Goal: Information Seeking & Learning: Learn about a topic

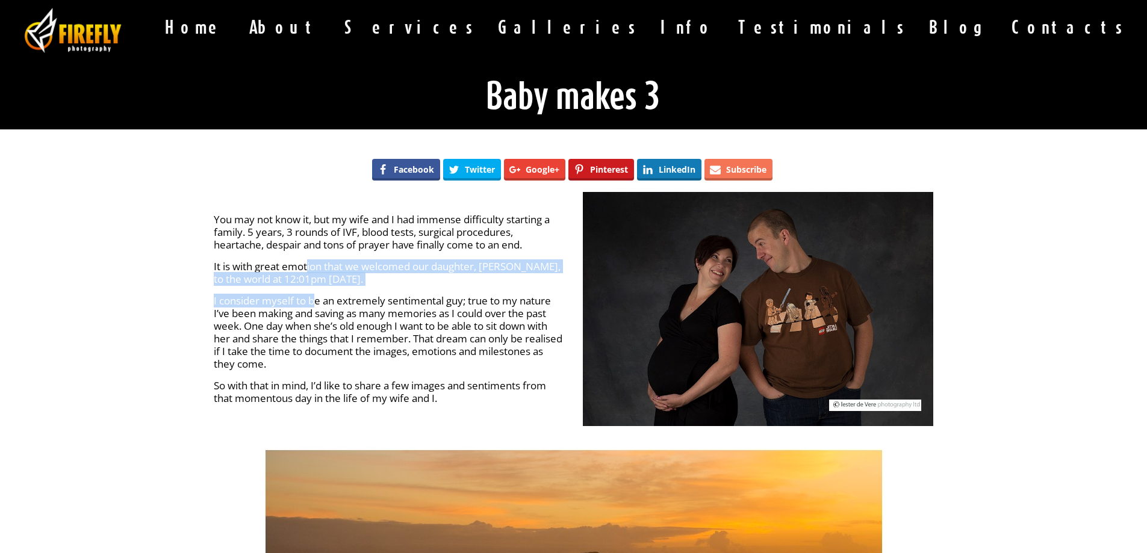
drag, startPoint x: 308, startPoint y: 263, endPoint x: 312, endPoint y: 299, distance: 36.4
click at [312, 299] on div "You may not know it, but my wife and I had immense difficulty starting a family…" at bounding box center [389, 308] width 351 height 191
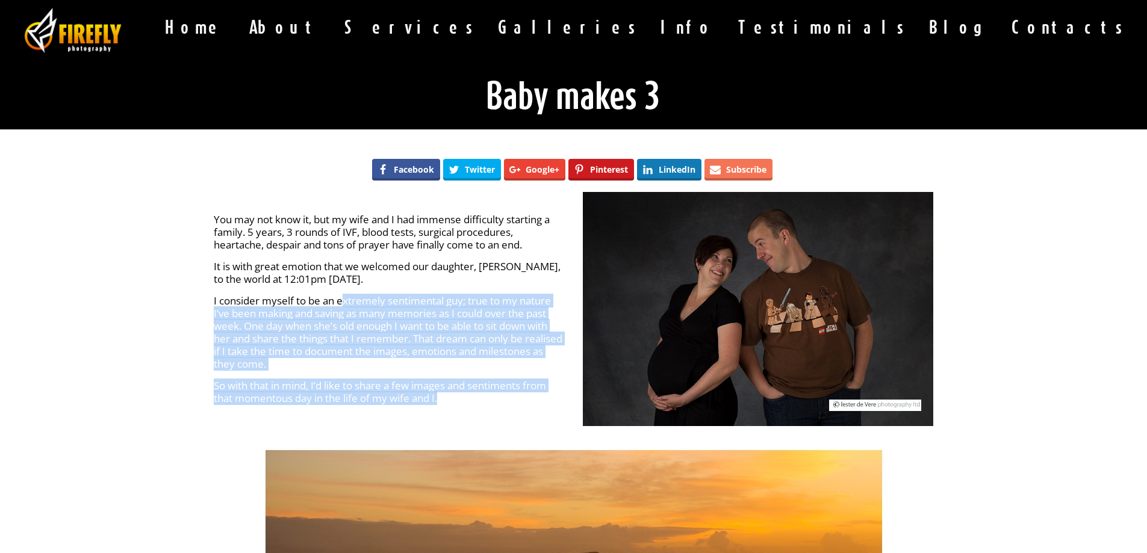
drag, startPoint x: 343, startPoint y: 304, endPoint x: 464, endPoint y: 399, distance: 153.9
click at [464, 399] on div "You may not know it, but my wife and I had immense difficulty starting a family…" at bounding box center [389, 308] width 351 height 191
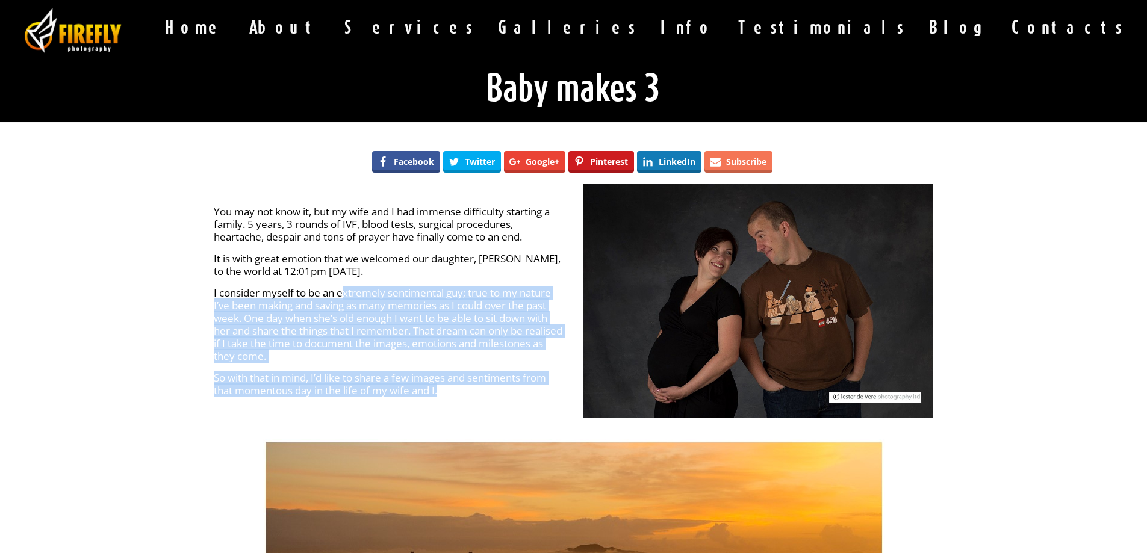
scroll to position [402, 0]
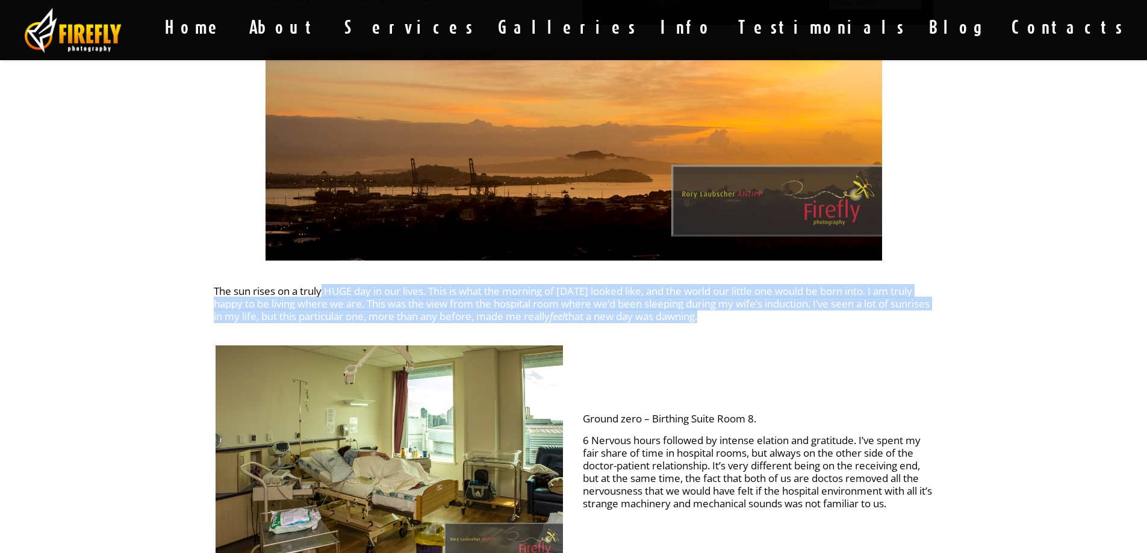
drag, startPoint x: 323, startPoint y: 293, endPoint x: 889, endPoint y: 336, distance: 568.2
click at [889, 336] on div "The sun rises on a truly HUGE day in our lives. This is what the morning of [DA…" at bounding box center [574, 195] width 738 height 298
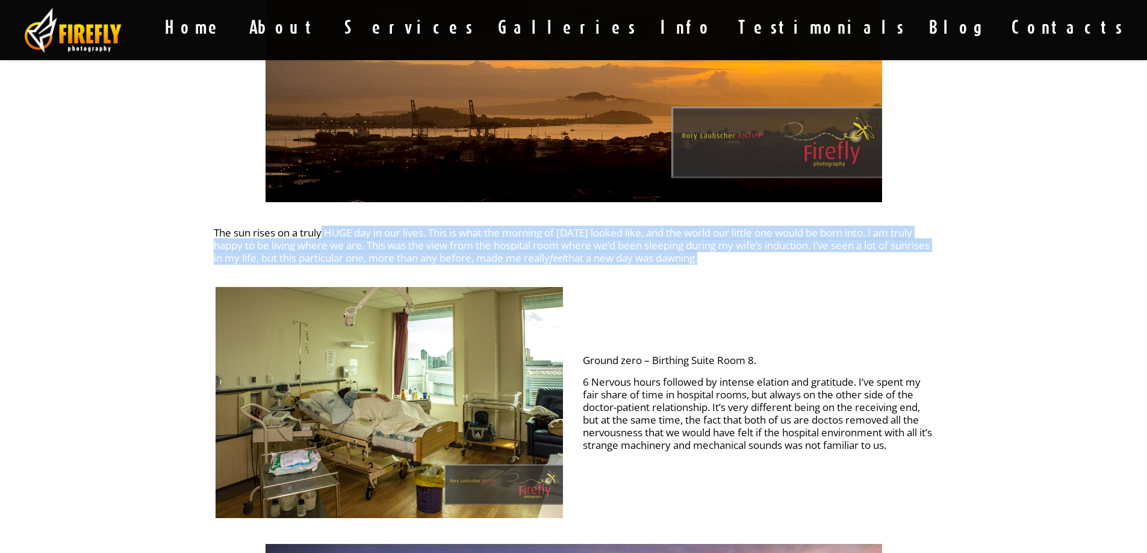
scroll to position [502, 0]
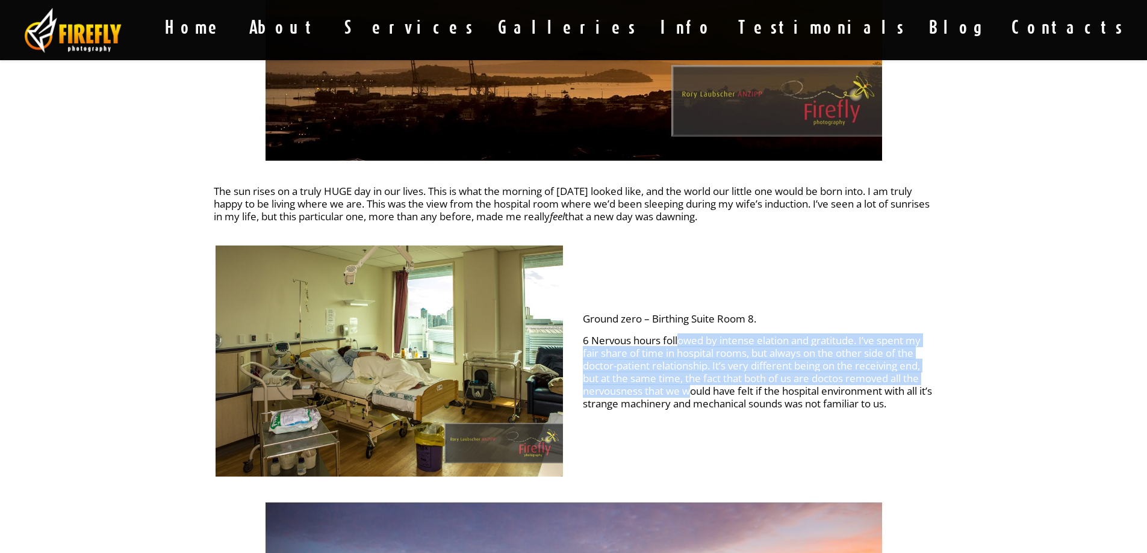
drag, startPoint x: 681, startPoint y: 343, endPoint x: 692, endPoint y: 396, distance: 54.1
click at [692, 396] on p "6 Nervous hours followed by intense elation and gratitude. I’ve spent my fair s…" at bounding box center [758, 372] width 351 height 76
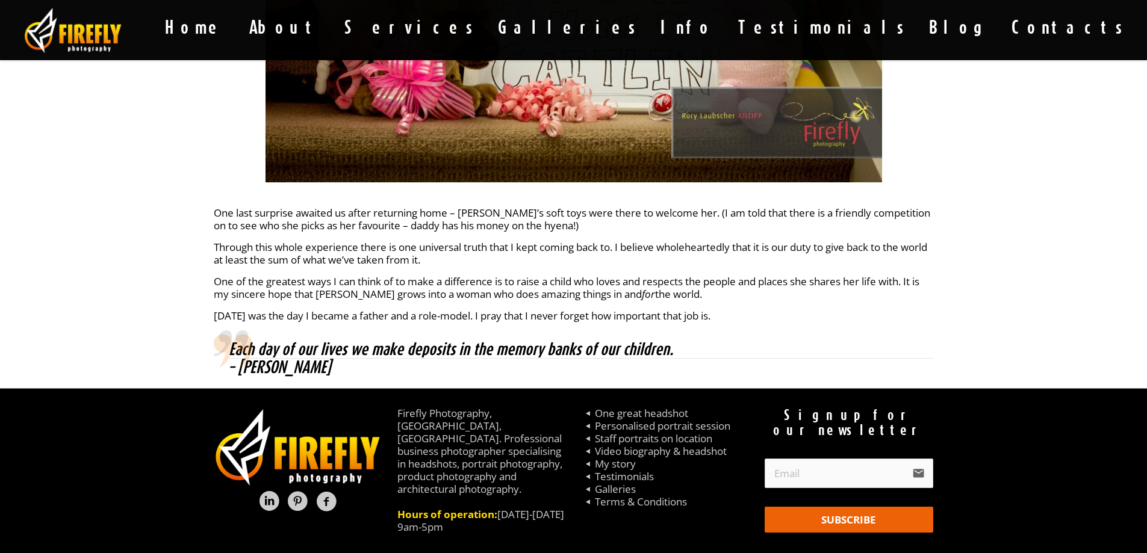
scroll to position [4605, 0]
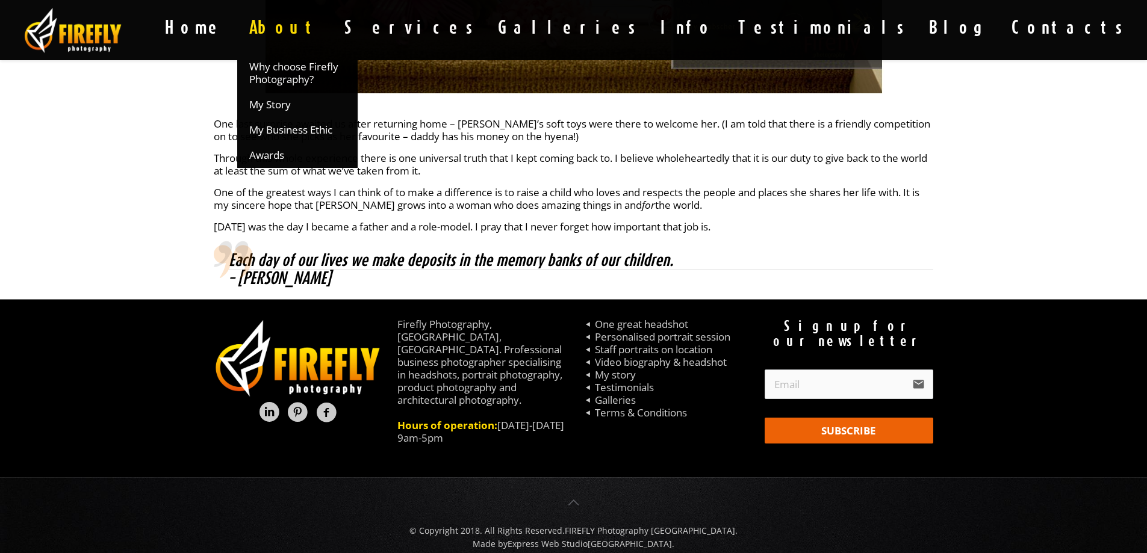
click at [332, 23] on span "About" at bounding box center [284, 27] width 95 height 24
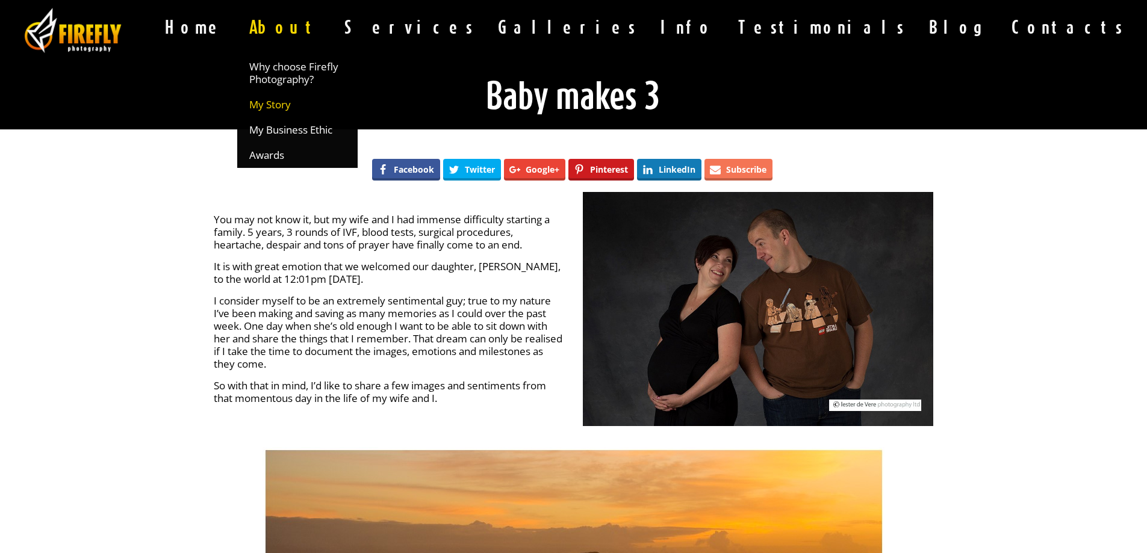
click at [291, 102] on span "My Story" at bounding box center [270, 104] width 42 height 13
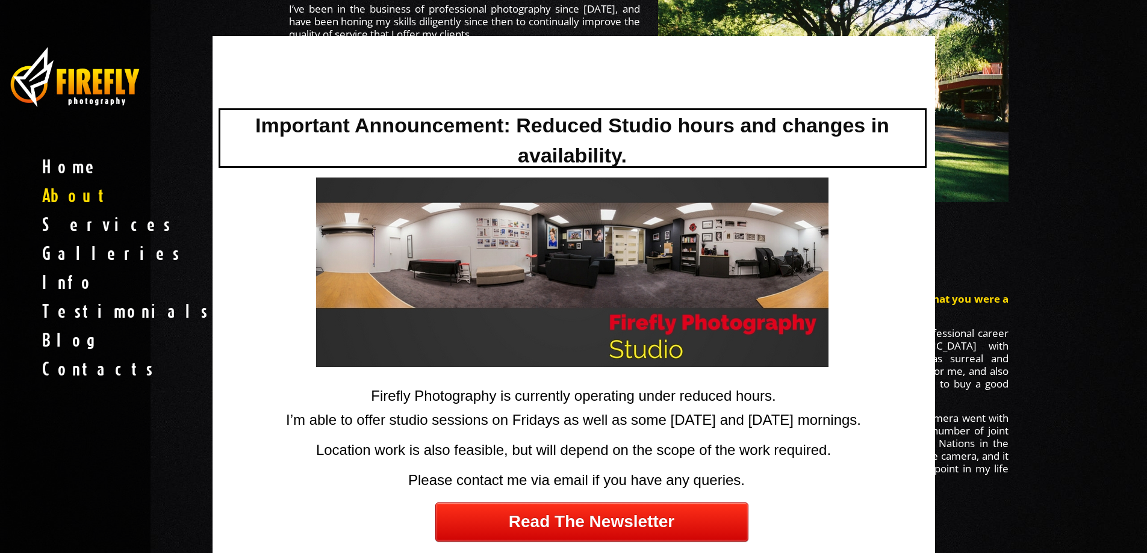
scroll to position [301, 0]
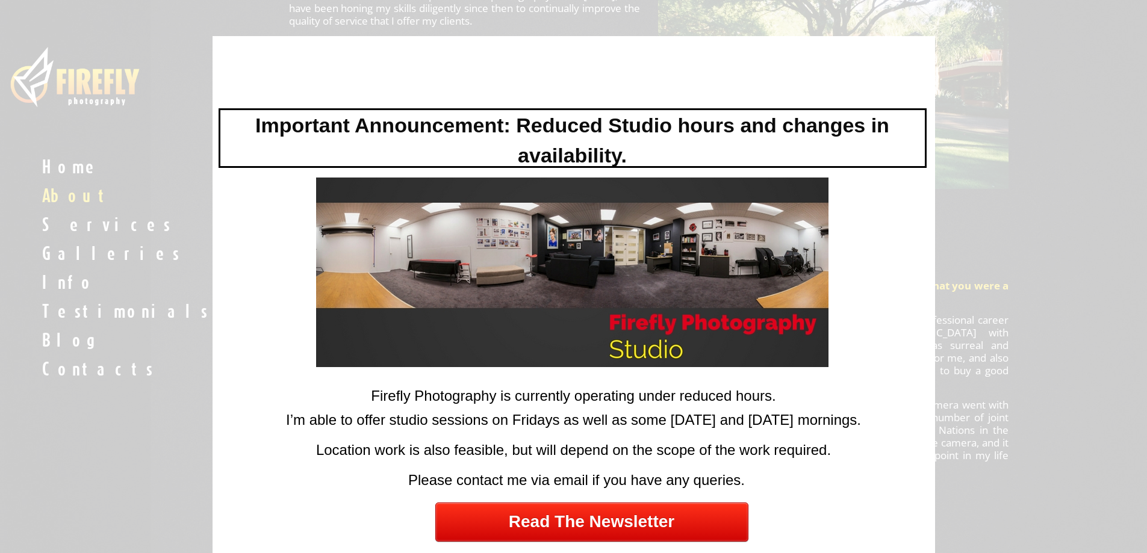
click at [1071, 99] on div at bounding box center [573, 276] width 1147 height 553
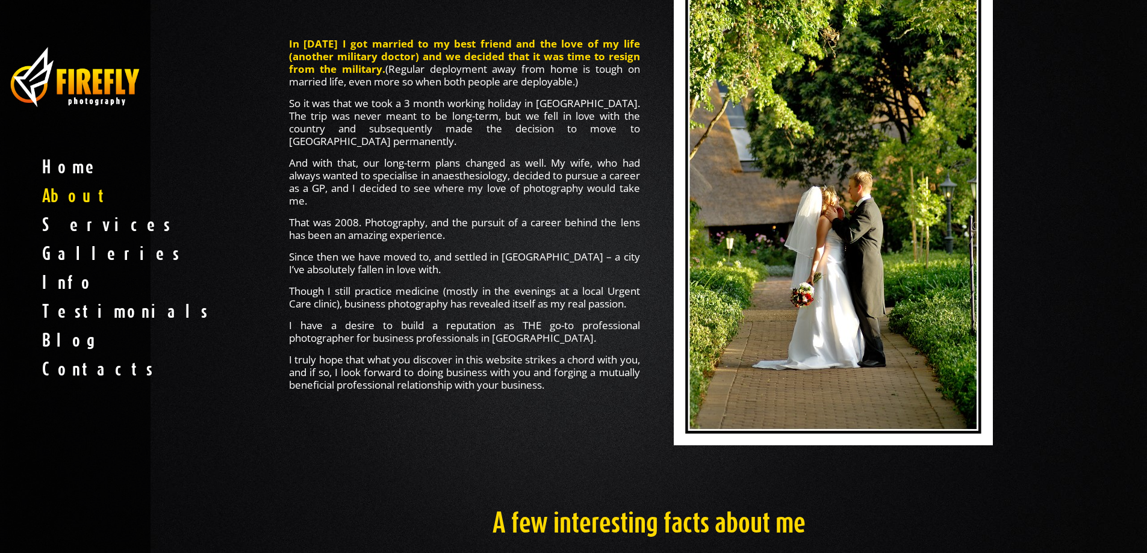
scroll to position [903, 0]
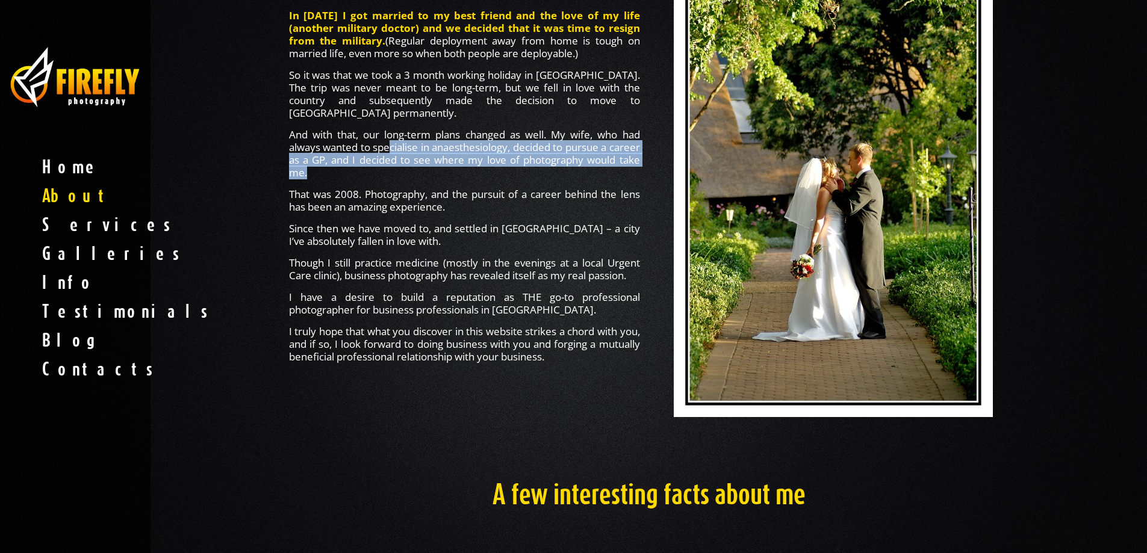
drag, startPoint x: 402, startPoint y: 143, endPoint x: 417, endPoint y: 168, distance: 29.2
click at [417, 168] on p "And with that, our long-term plans changed as well. My wife, who had always wan…" at bounding box center [464, 153] width 351 height 51
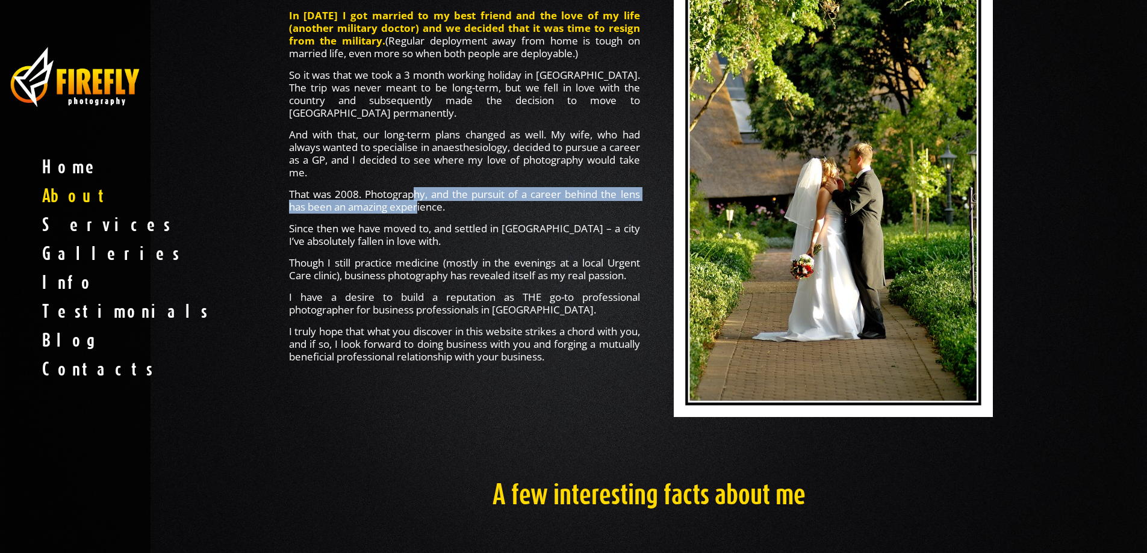
drag, startPoint x: 416, startPoint y: 190, endPoint x: 418, endPoint y: 204, distance: 14.0
click at [418, 204] on p "That was 2008. Photography, and the pursuit of a career behind the lens has bee…" at bounding box center [464, 200] width 351 height 25
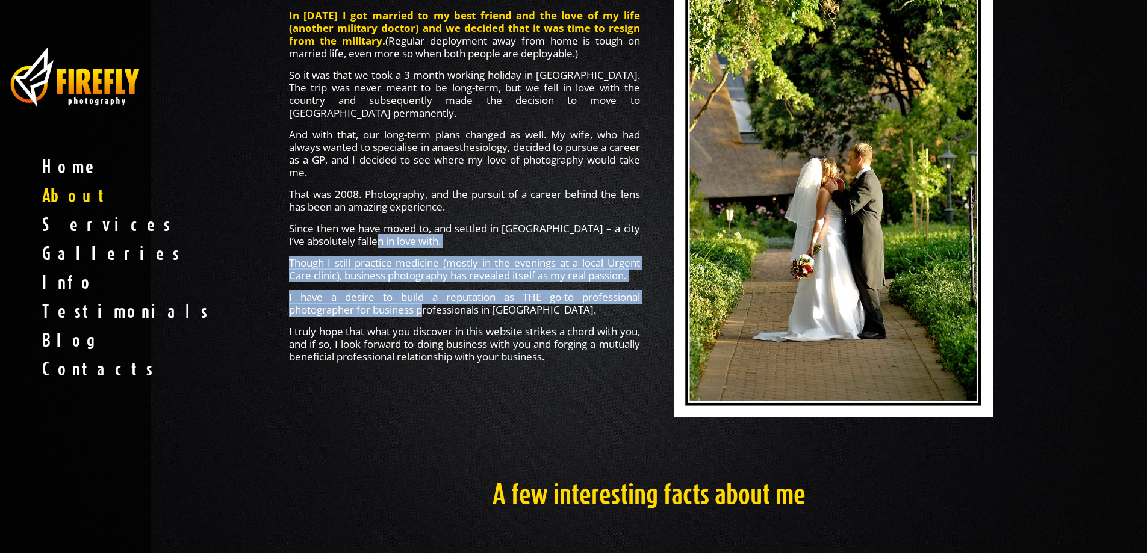
drag, startPoint x: 402, startPoint y: 231, endPoint x: 423, endPoint y: 303, distance: 75.4
click at [423, 303] on div "In 2006 I got married to my best friend and the love of my life (another milita…" at bounding box center [464, 186] width 351 height 354
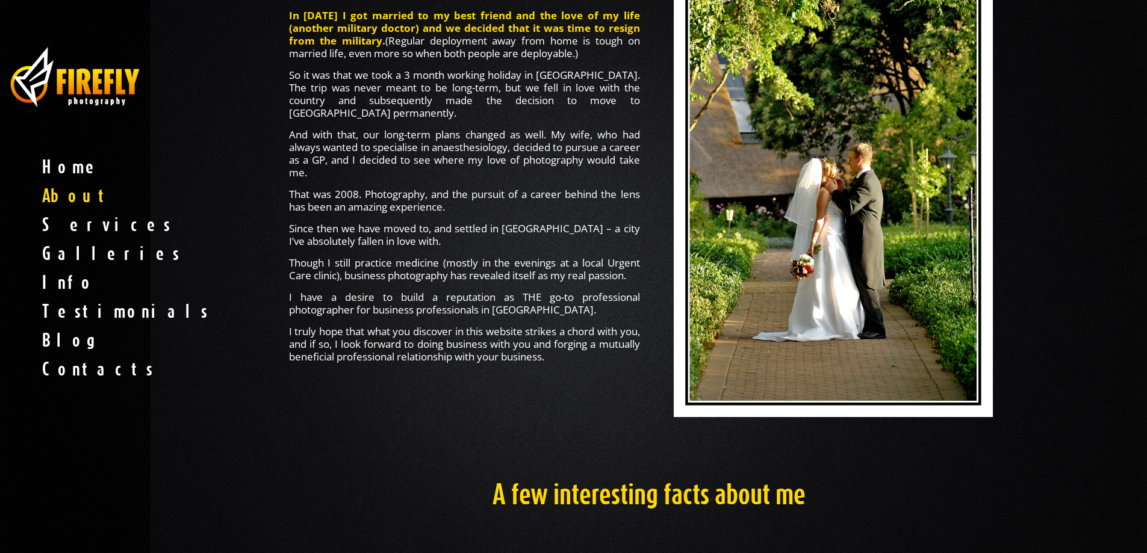
click at [428, 331] on p "I truly hope that what you discover in this website strikes a chord with you, a…" at bounding box center [464, 344] width 351 height 38
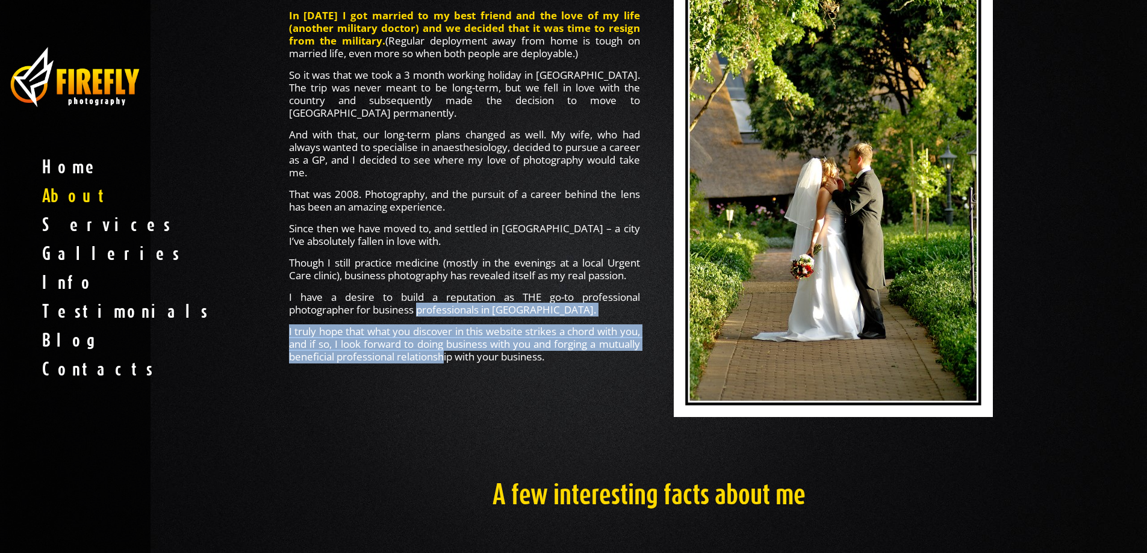
drag, startPoint x: 420, startPoint y: 299, endPoint x: 494, endPoint y: 355, distance: 93.3
click at [492, 348] on div "In 2006 I got married to my best friend and the love of my life (another milita…" at bounding box center [464, 186] width 351 height 354
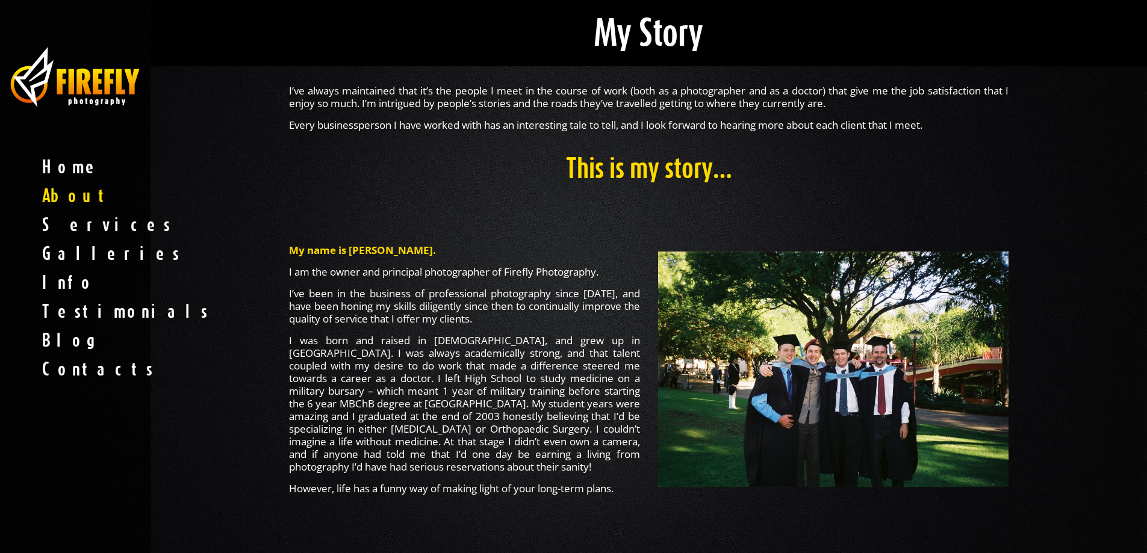
scroll to position [0, 0]
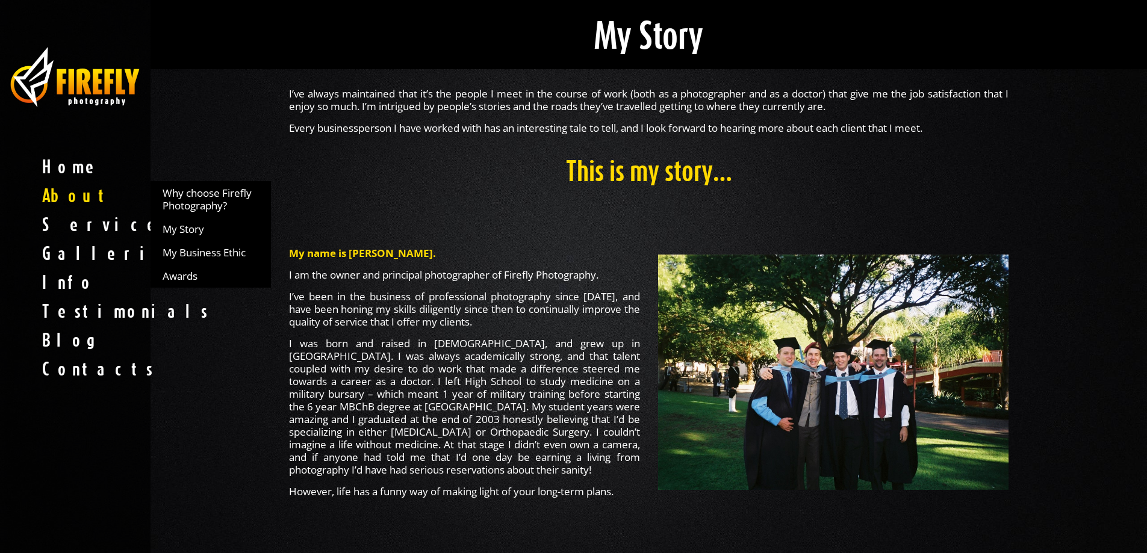
click at [83, 198] on span "About" at bounding box center [75, 195] width 151 height 29
click at [178, 197] on span "Why choose Firefly Photography?" at bounding box center [211, 199] width 96 height 25
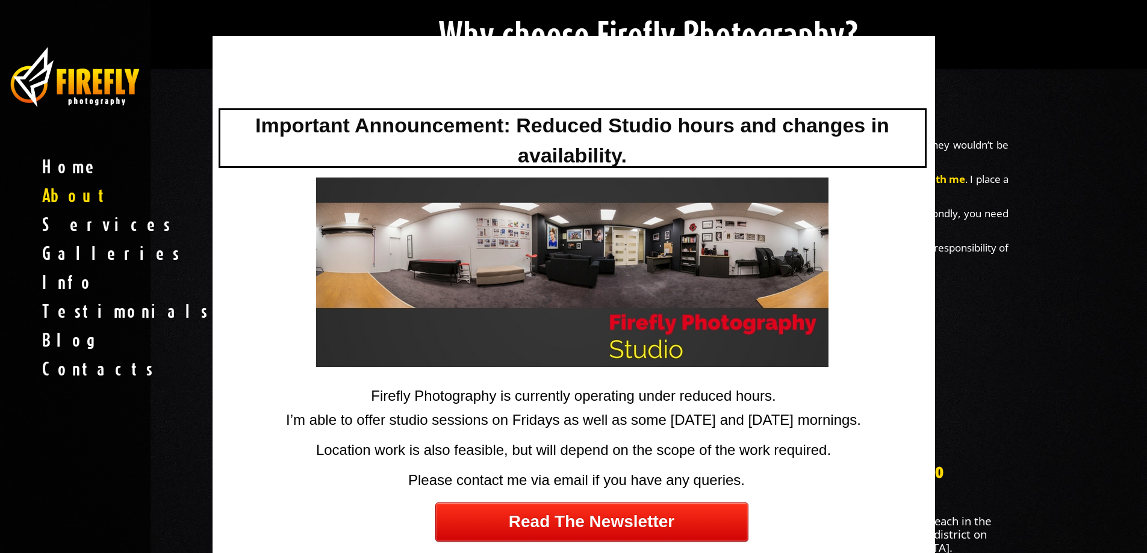
click at [1071, 217] on div at bounding box center [573, 276] width 1147 height 553
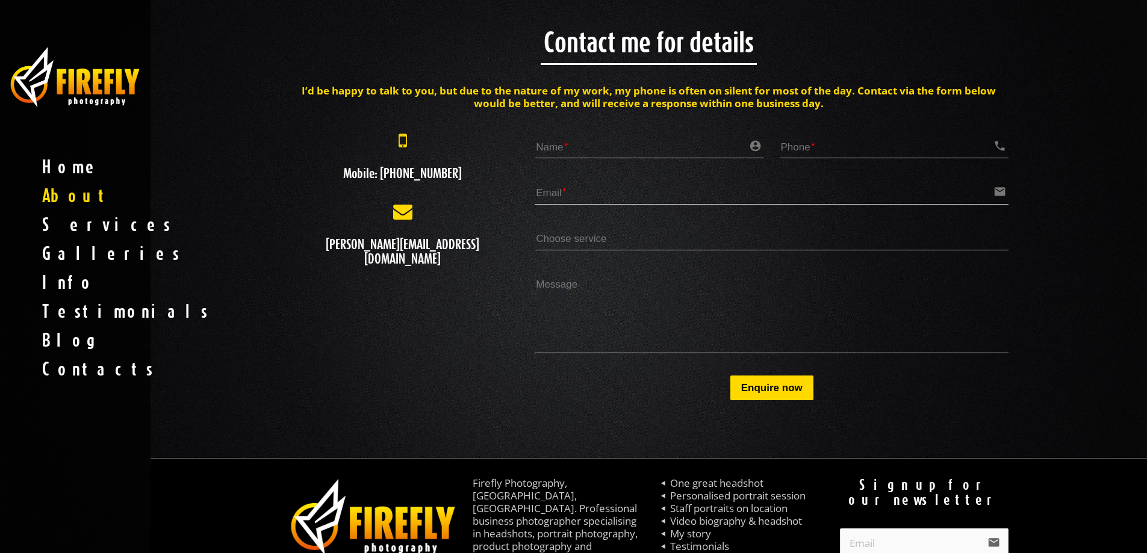
scroll to position [2693, 0]
